Goal: Transaction & Acquisition: Subscribe to service/newsletter

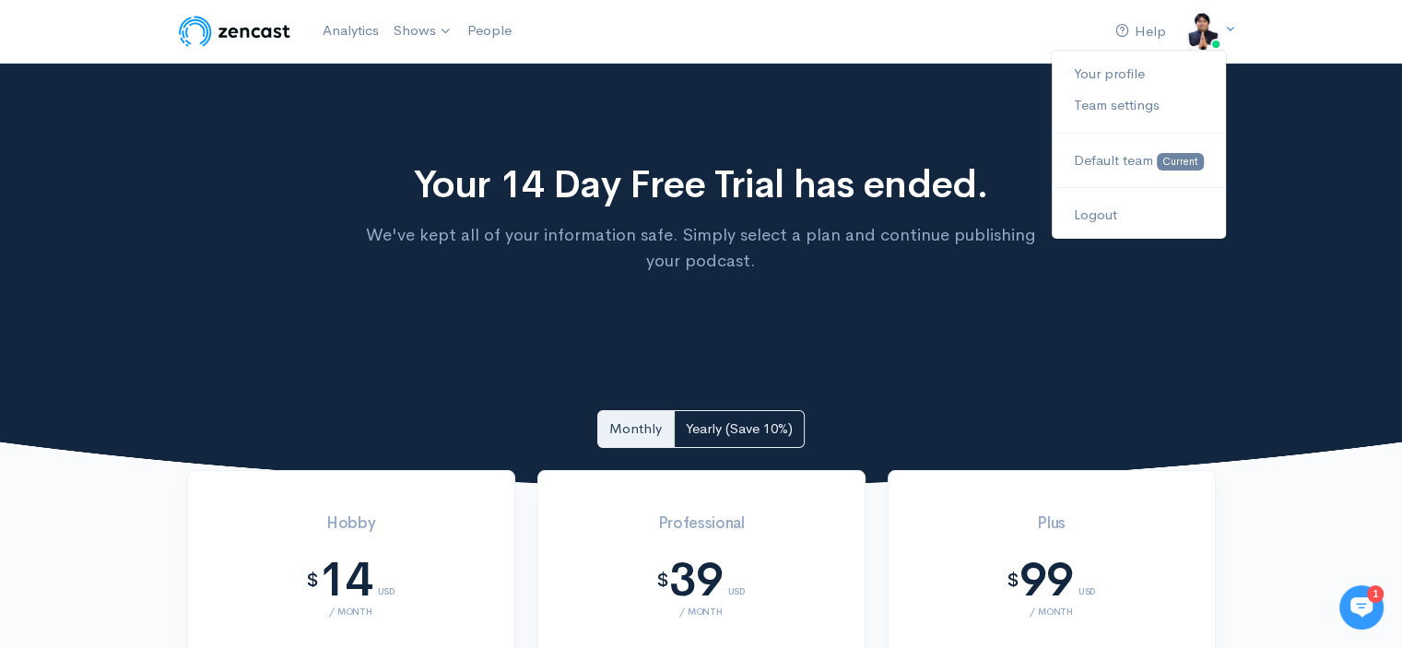
click at [1202, 53] on div "Your profile Team settings Default team Current Logout" at bounding box center [1138, 145] width 175 height 190
click at [1191, 40] on img at bounding box center [1203, 31] width 37 height 37
click at [1130, 63] on link "Your profile" at bounding box center [1138, 74] width 173 height 32
